Goal: Communication & Community: Answer question/provide support

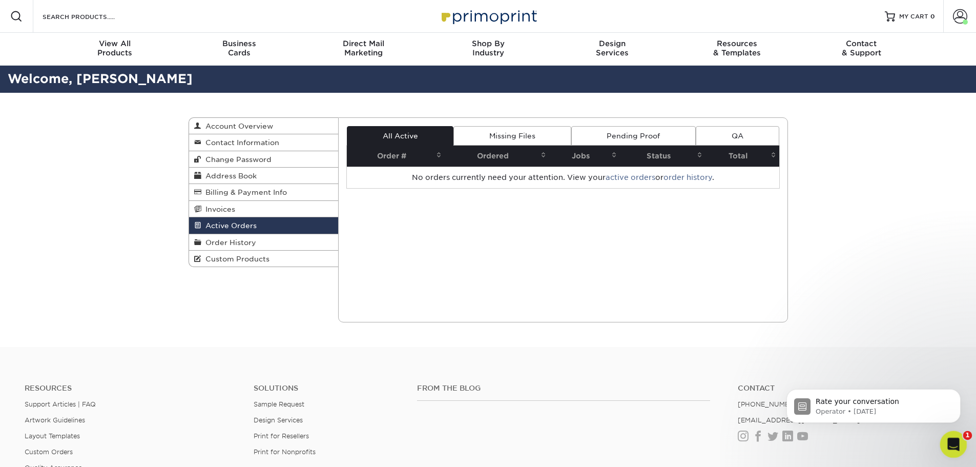
click at [958, 441] on icon "Open Intercom Messenger" at bounding box center [952, 443] width 17 height 17
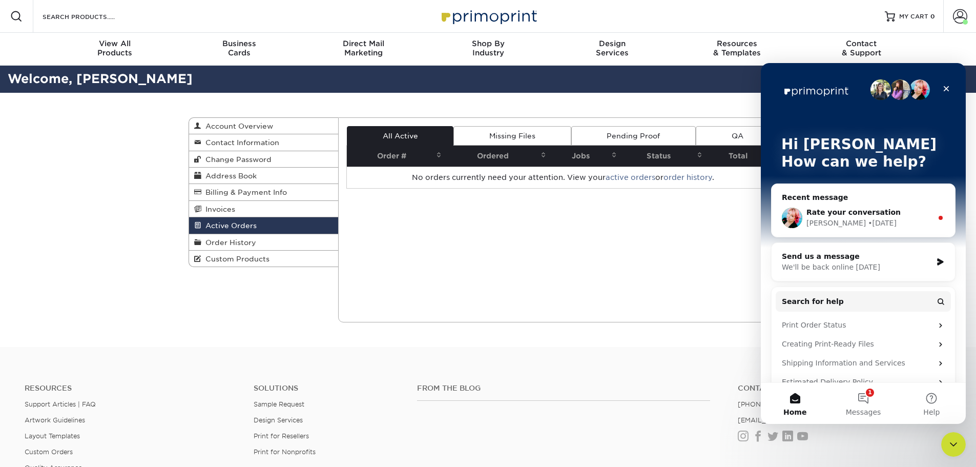
click at [840, 211] on span "Rate your conversation" at bounding box center [854, 212] width 94 height 8
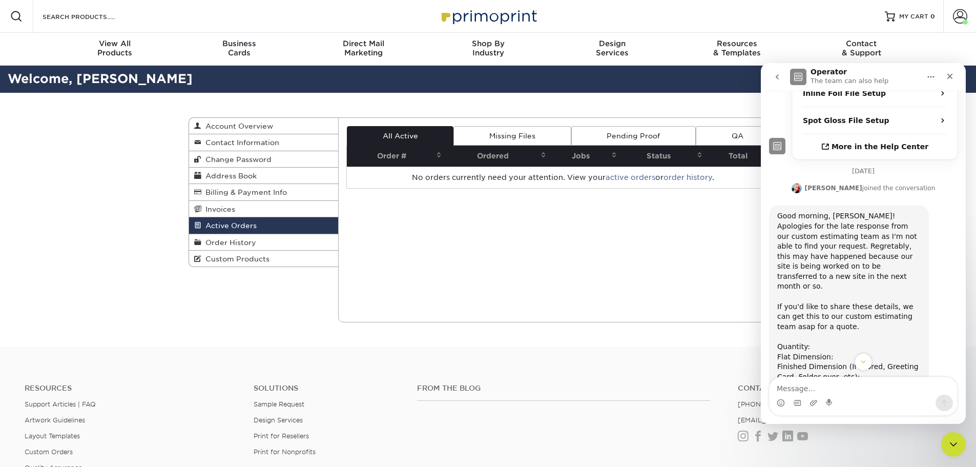
scroll to position [462, 0]
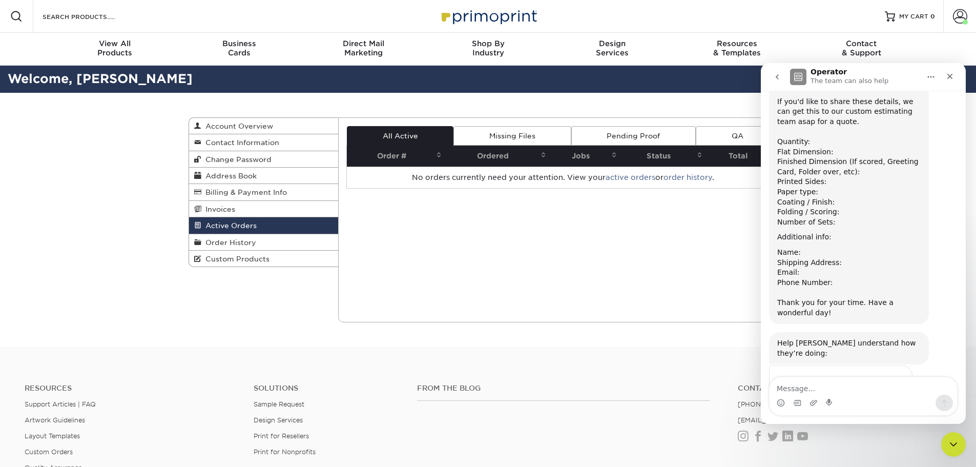
click at [796, 388] on textarea "Message…" at bounding box center [864, 385] width 188 height 17
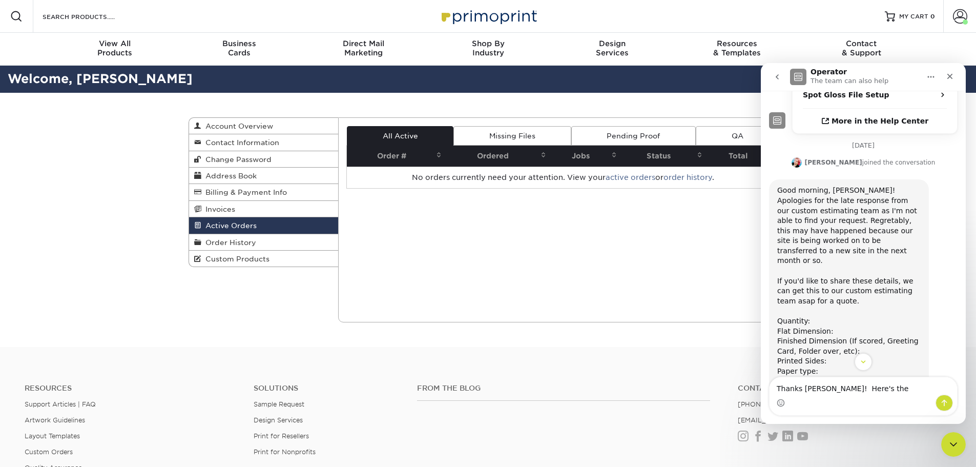
scroll to position [307, 0]
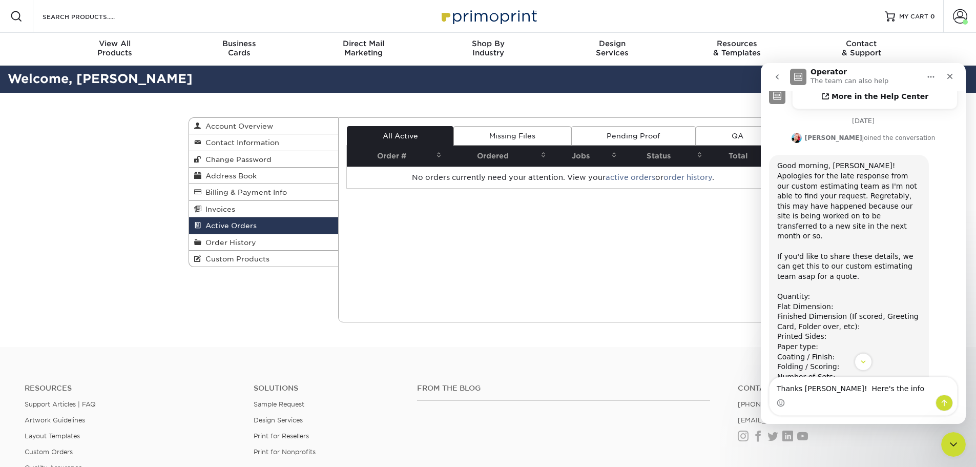
type textarea "Thanks [PERSON_NAME]! Here's the info:"
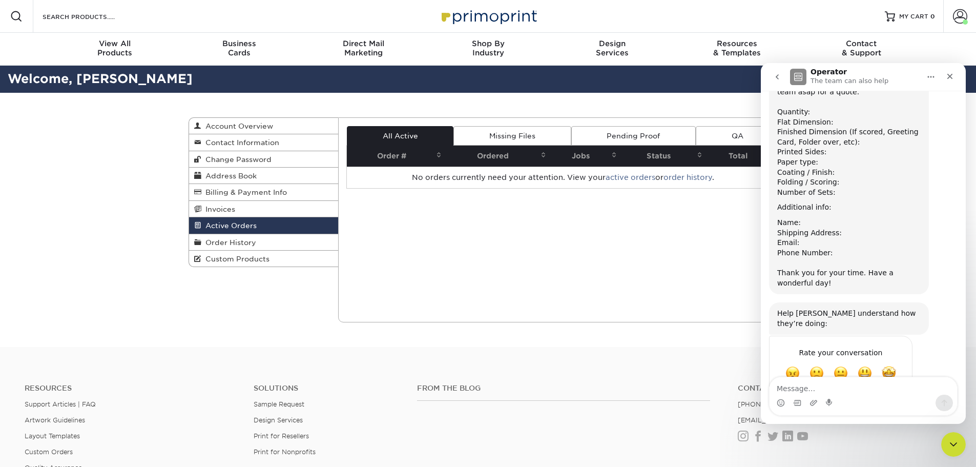
scroll to position [506, 0]
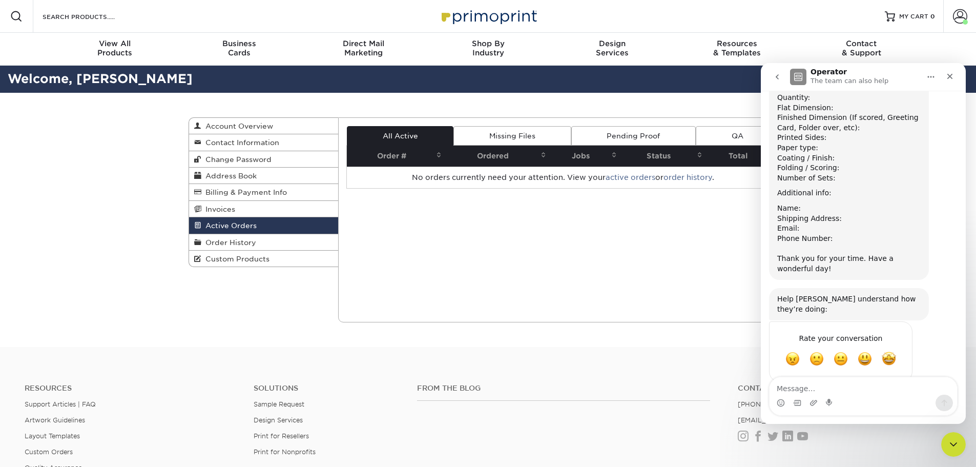
click at [842, 382] on textarea "Message…" at bounding box center [864, 385] width 188 height 17
click at [898, 410] on div "Thanks [PERSON_NAME]! Here's the info:" at bounding box center [877, 420] width 143 height 20
drag, startPoint x: 929, startPoint y: 351, endPoint x: 774, endPoint y: 393, distance: 160.8
click at [774, 393] on textarea "Message…" at bounding box center [864, 385] width 188 height 17
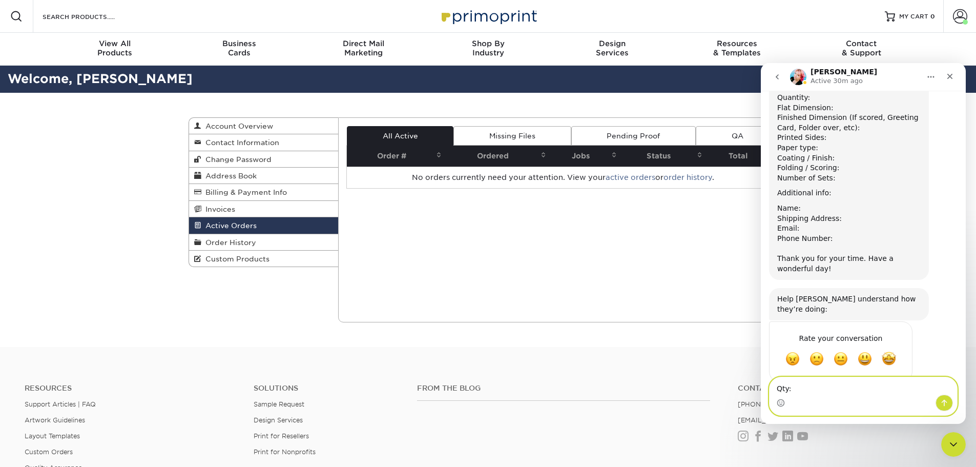
click at [820, 391] on textarea "Qty:" at bounding box center [864, 385] width 188 height 17
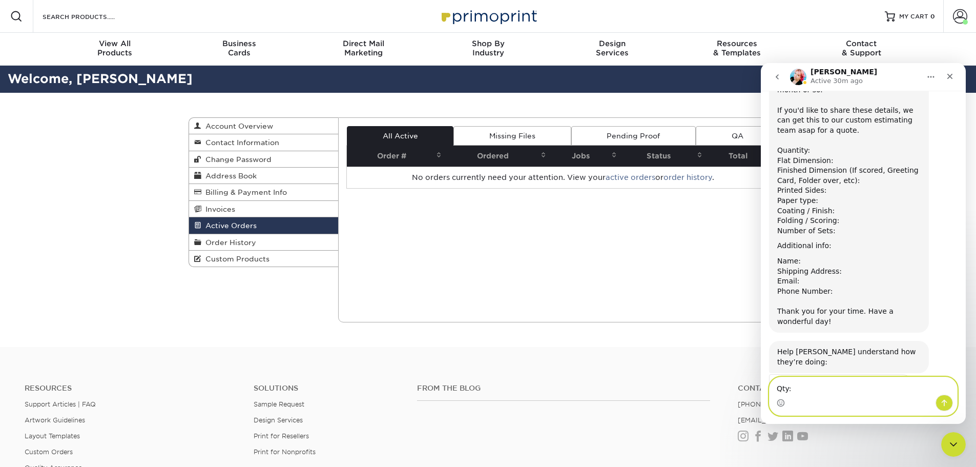
scroll to position [404, 0]
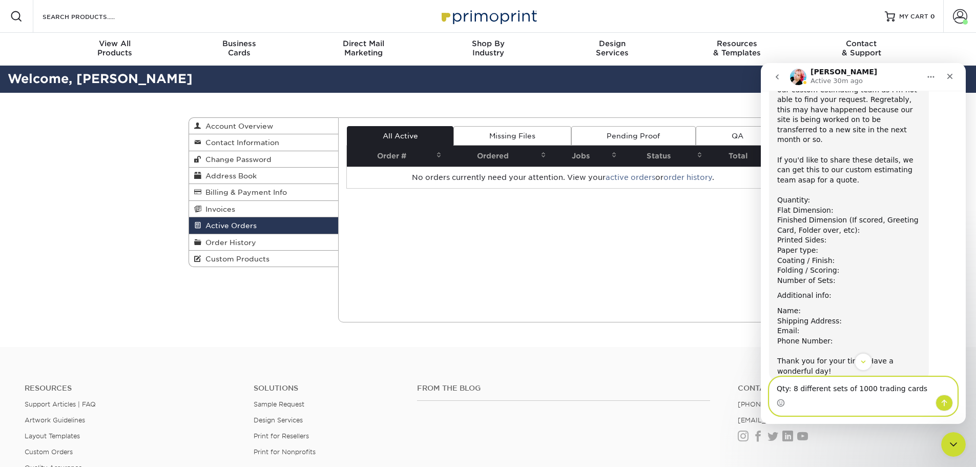
type textarea "Qty: 8 different sets of 1000 trading cards"
click at [807, 398] on div "Intercom messenger" at bounding box center [864, 403] width 188 height 16
click at [804, 394] on textarea "Qty: 8 different sets of 1000 trading cards" at bounding box center [864, 385] width 188 height 17
click at [781, 404] on icon "Emoji picker" at bounding box center [781, 404] width 2 height 1
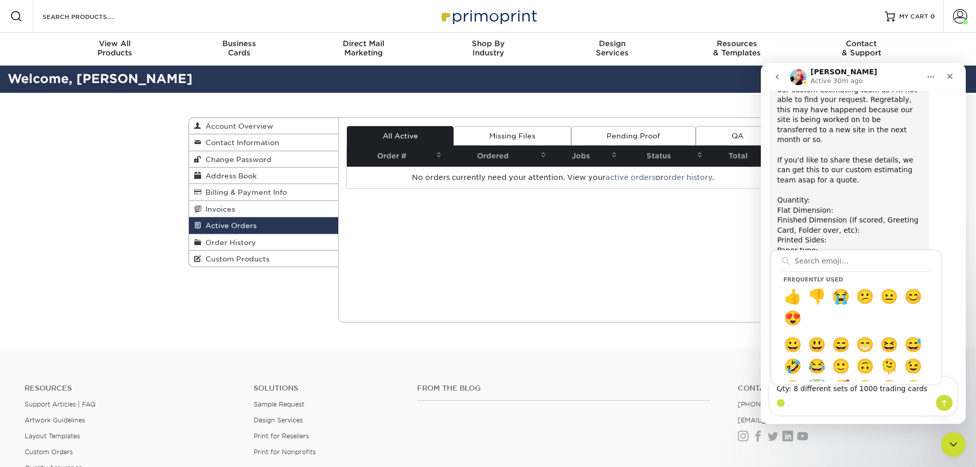
click at [843, 401] on div "Frequently used 👍 👎 😭 😕 😐 😊 😍 😀 😃 😄 😁 😆 😅 🤣 😂 🙂 🙃 🫠 😉 😊 😇 🥰 😍 🤩 😘 😗 😚 😙 🥲 😋 😛 😜…" at bounding box center [864, 403] width 188 height 16
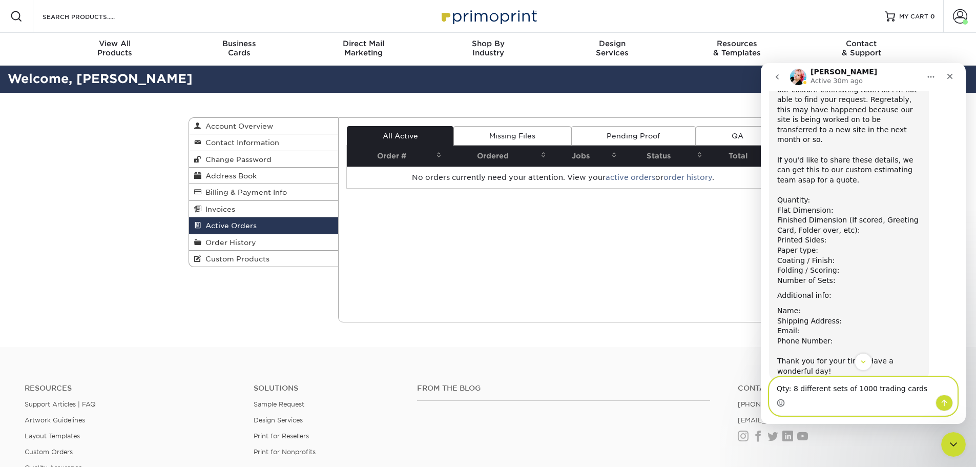
click at [910, 387] on textarea "Qty: 8 different sets of 1000 trading cards" at bounding box center [864, 385] width 188 height 17
click at [266, 315] on div "Active Orders Account Overview Contact Information Change Password Address Book…" at bounding box center [488, 220] width 615 height 254
click at [812, 397] on div "Help [PERSON_NAME] understand how they’re doing:" at bounding box center [848, 407] width 143 height 20
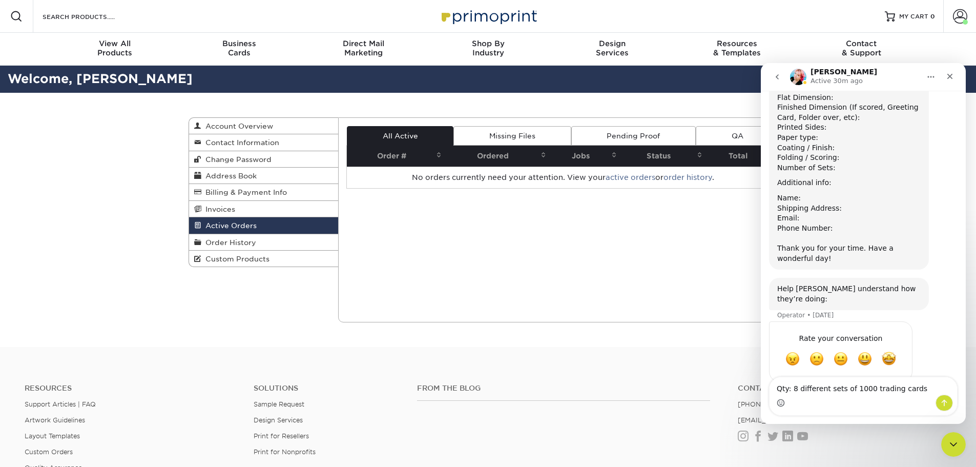
drag, startPoint x: 156, startPoint y: 286, endPoint x: 674, endPoint y: 278, distance: 518.1
click at [674, 278] on div "Current Orders 0 Active 0 Missing Files" at bounding box center [563, 219] width 450 height 205
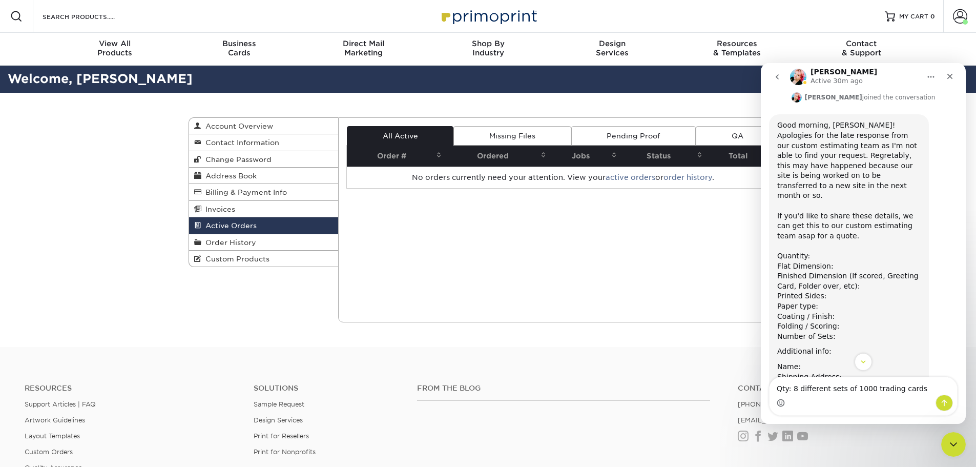
scroll to position [363, 0]
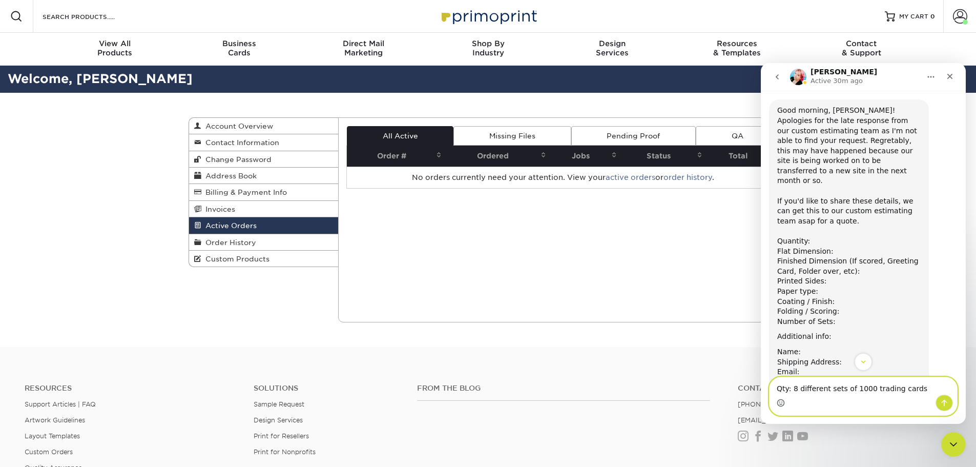
drag, startPoint x: 914, startPoint y: 390, endPoint x: 640, endPoint y: 387, distance: 273.6
click at [761, 387] on html "[PERSON_NAME] Active 30m ago Welcome to Primoprint. [DATE] Hello! I submitted a…" at bounding box center [863, 243] width 205 height 361
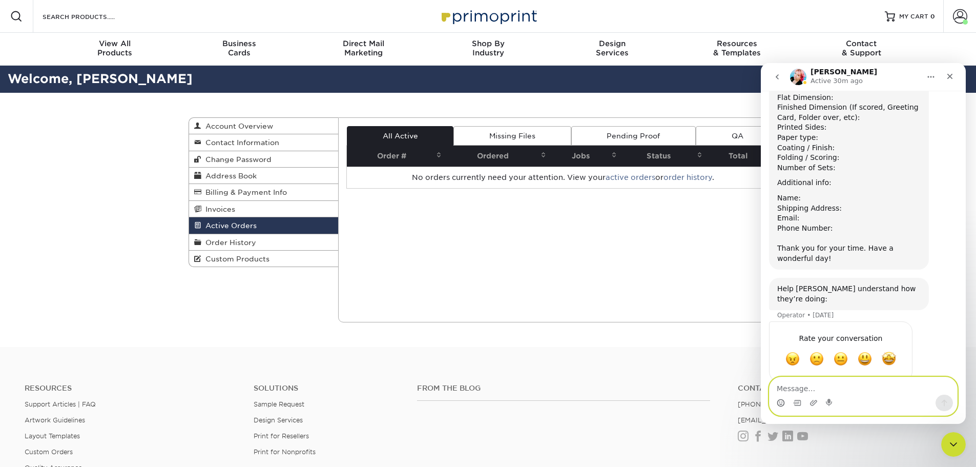
click at [777, 392] on textarea "Message…" at bounding box center [864, 385] width 188 height 17
paste textarea "Quantity: 1000 trading cards Flat Dimension: 2.5” x 3.5” Finished Dimension: 2.…"
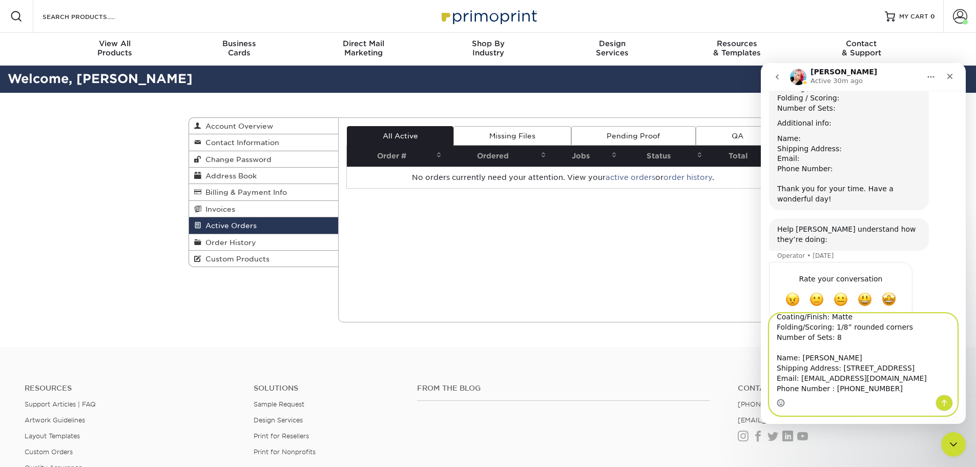
scroll to position [580, 0]
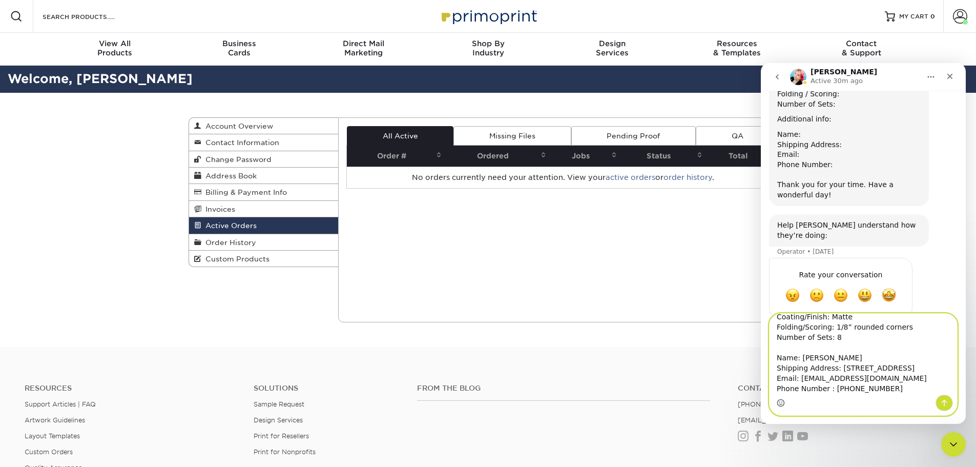
type textarea "Quantity: 1000 trading cards Flat Dimension: 2.5” x 3.5” Finished Dimension: 2.…"
click at [945, 402] on icon "Send a message…" at bounding box center [944, 403] width 8 height 8
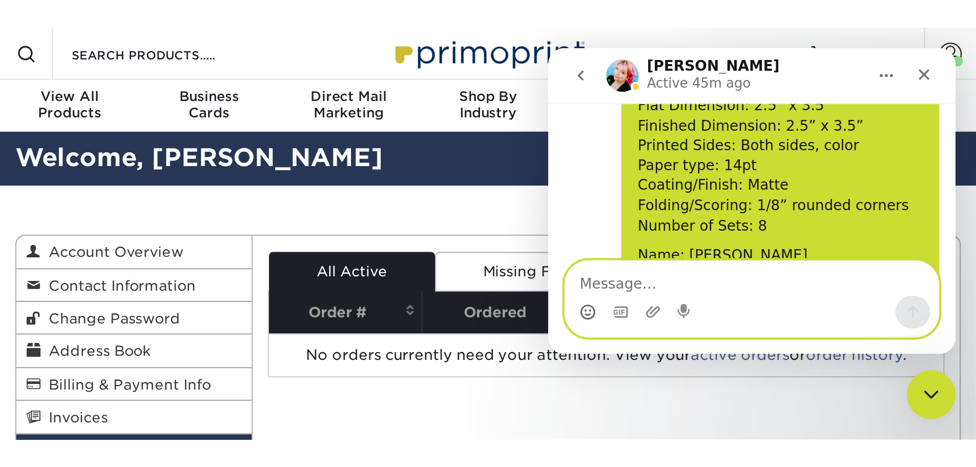
scroll to position [676, 0]
